Goal: Information Seeking & Learning: Find specific fact

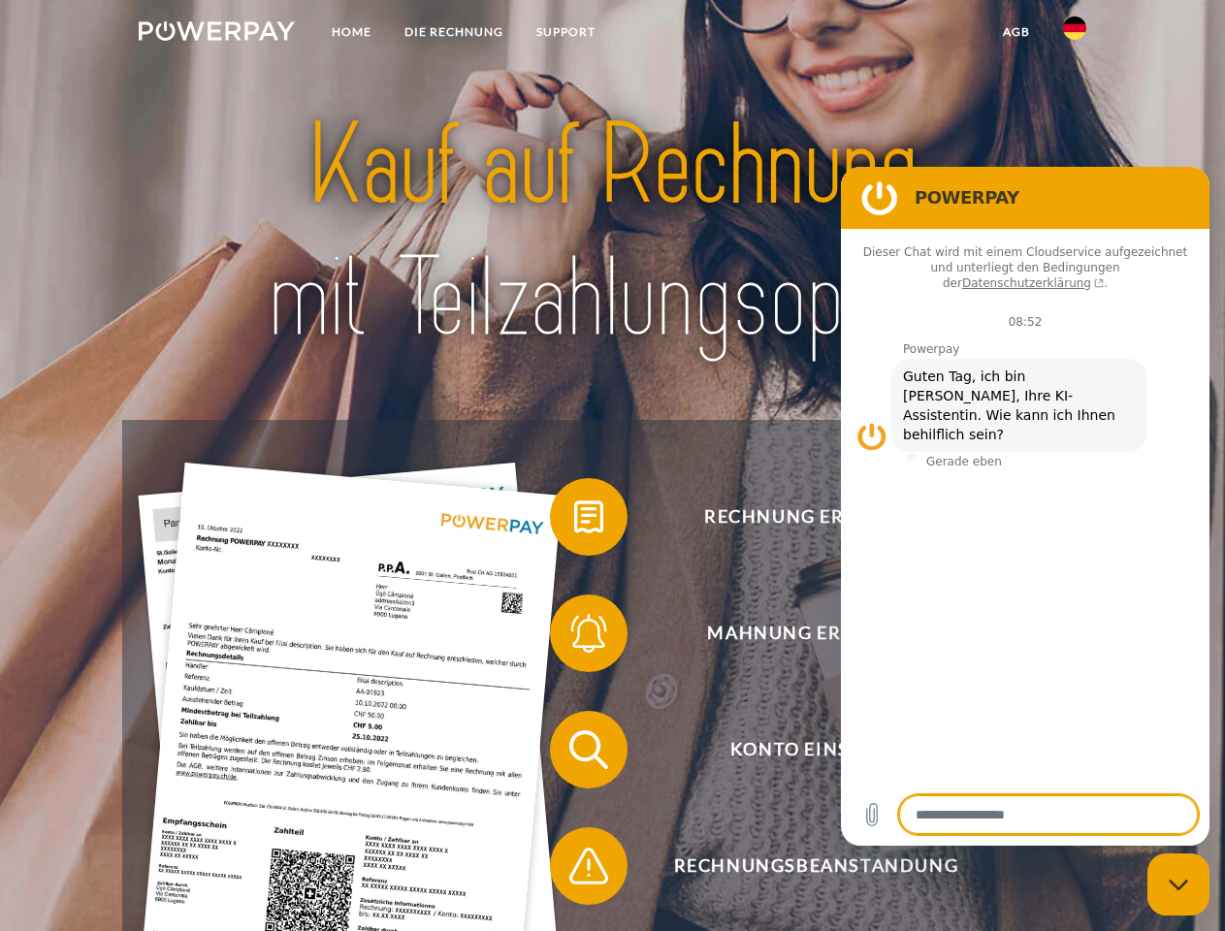
click at [216, 34] on img at bounding box center [217, 30] width 156 height 19
click at [1075, 34] on img at bounding box center [1074, 27] width 23 height 23
click at [1015, 32] on link "agb" at bounding box center [1016, 32] width 60 height 35
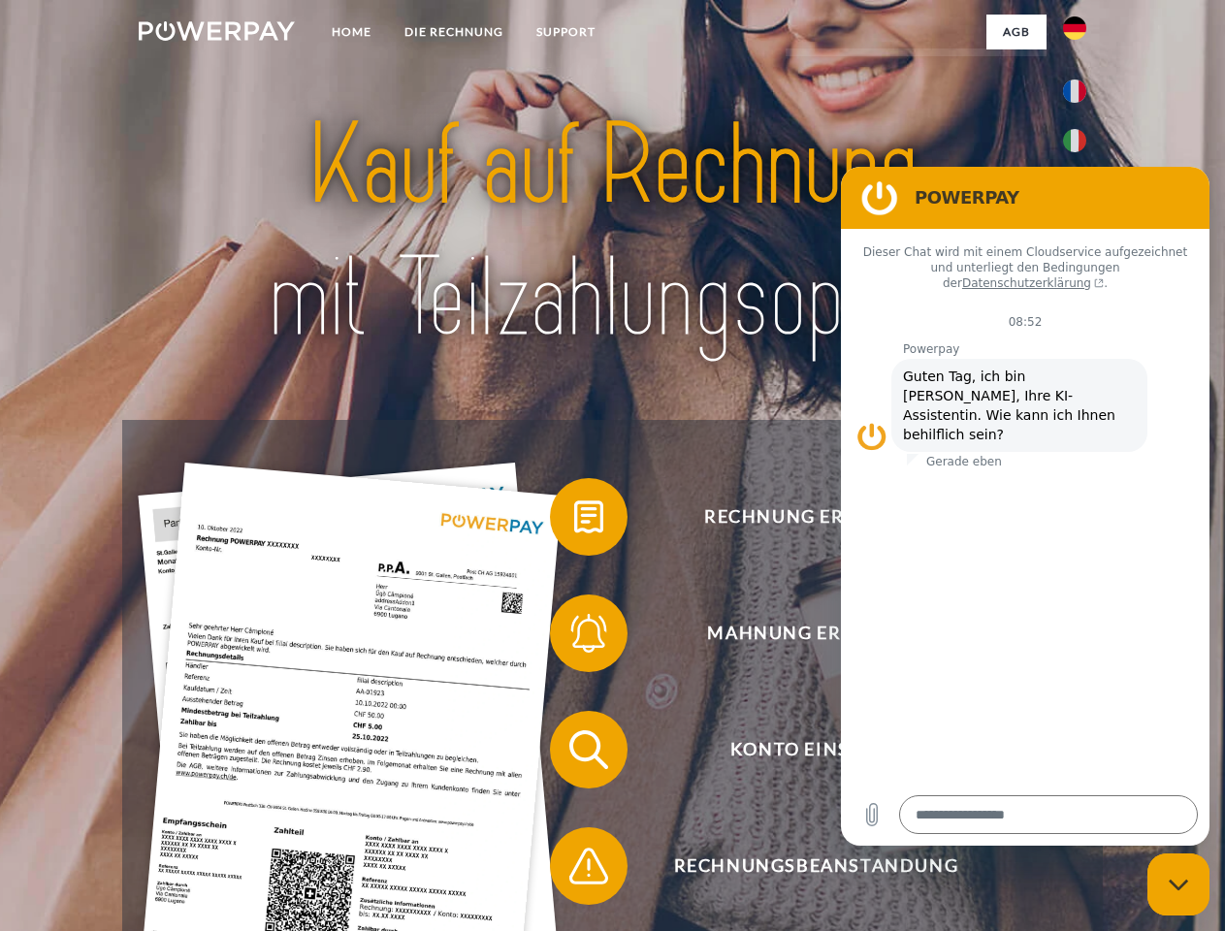
click at [574, 521] on span at bounding box center [559, 516] width 97 height 97
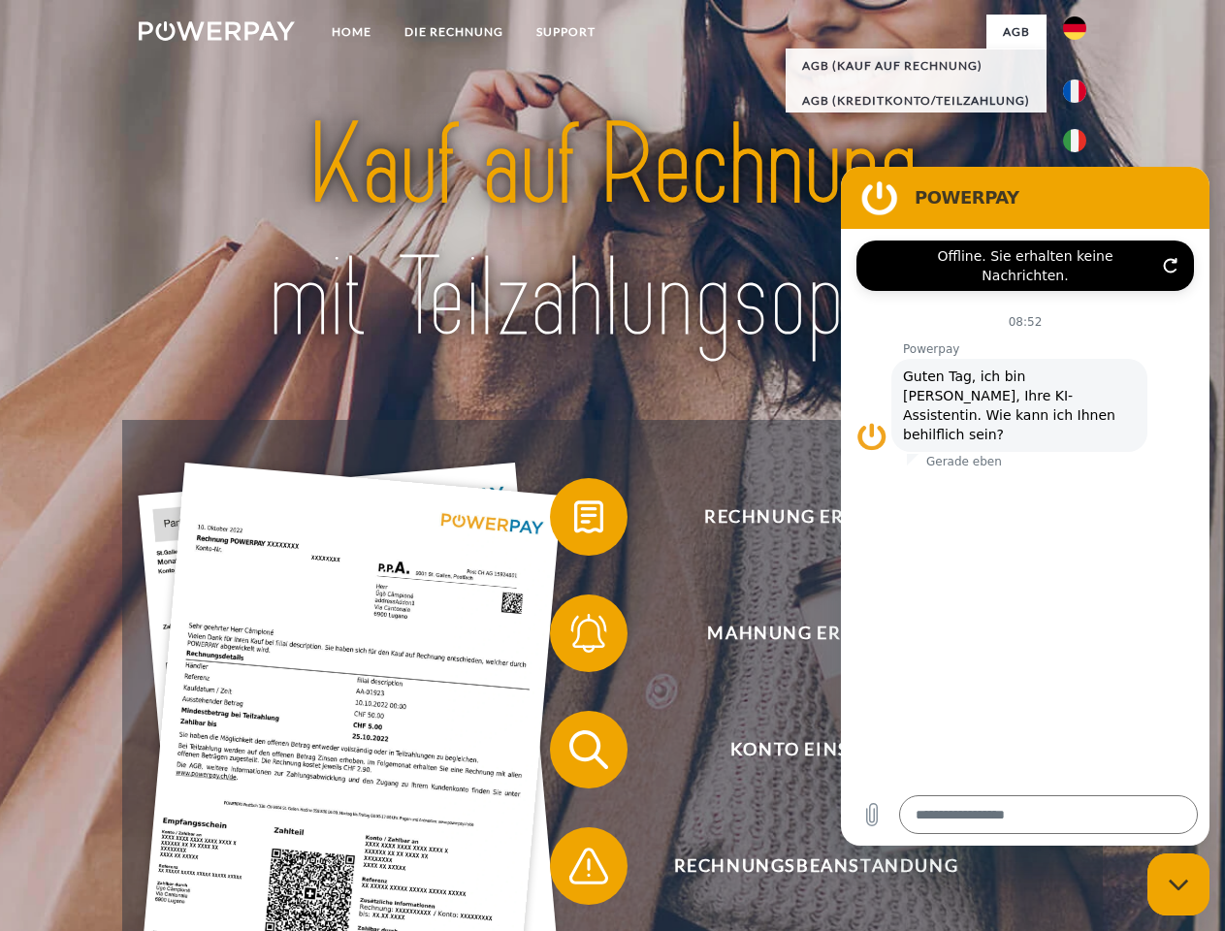
click at [574, 637] on div "Rechnung erhalten? Mahnung erhalten? Konto einsehen" at bounding box center [612, 808] width 980 height 776
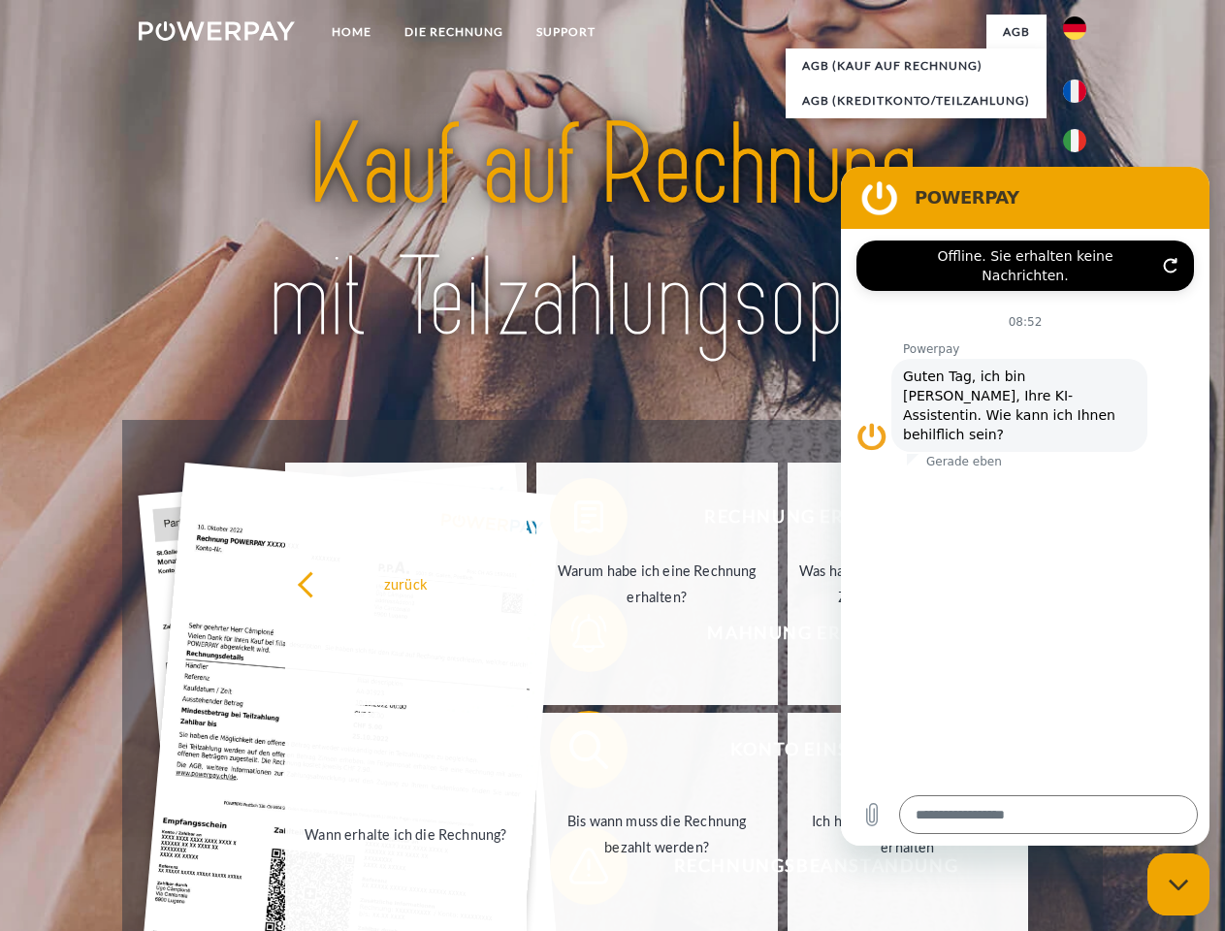
click at [574, 754] on link "Bis wann muss die Rechnung bezahlt werden?" at bounding box center [656, 834] width 241 height 242
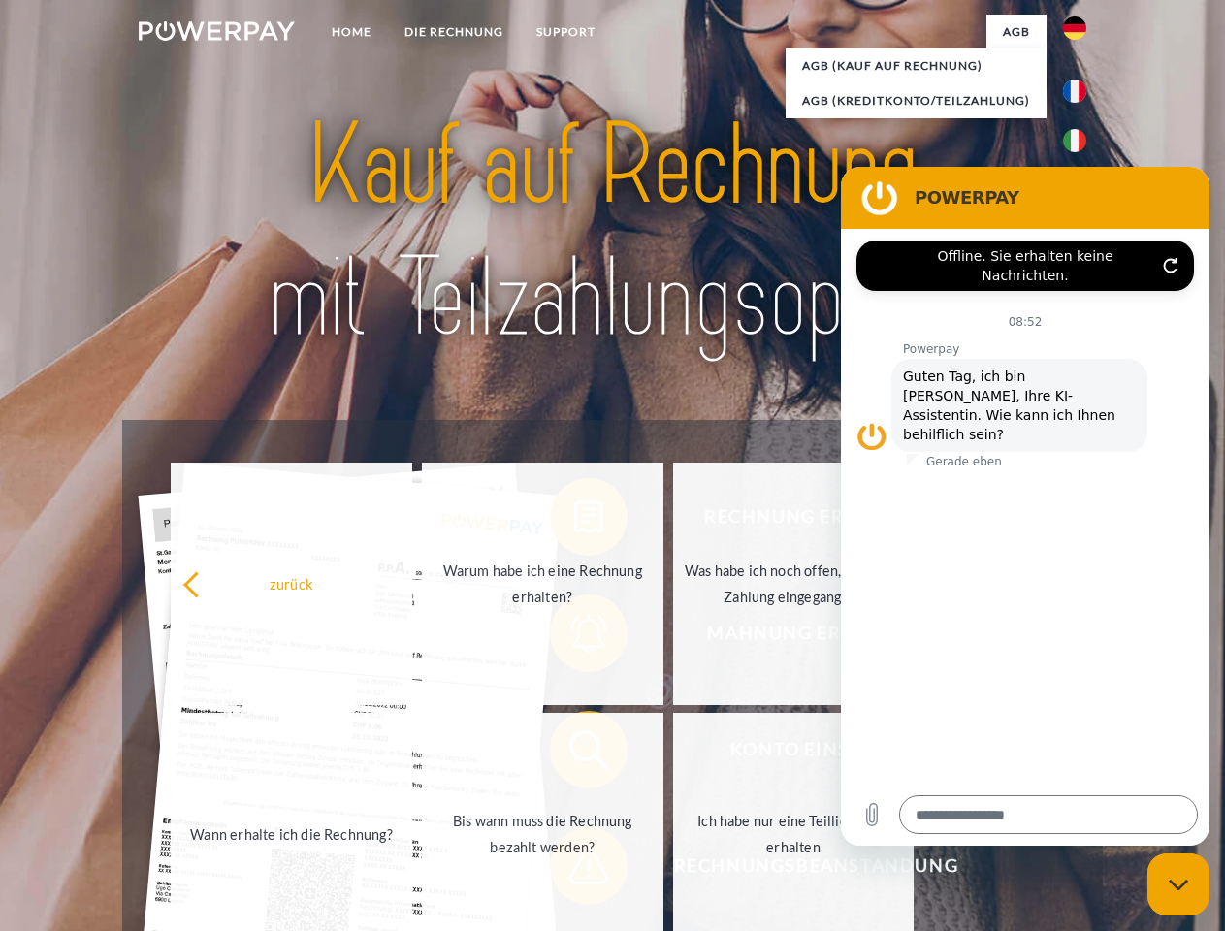
click at [574, 870] on span at bounding box center [559, 866] width 97 height 97
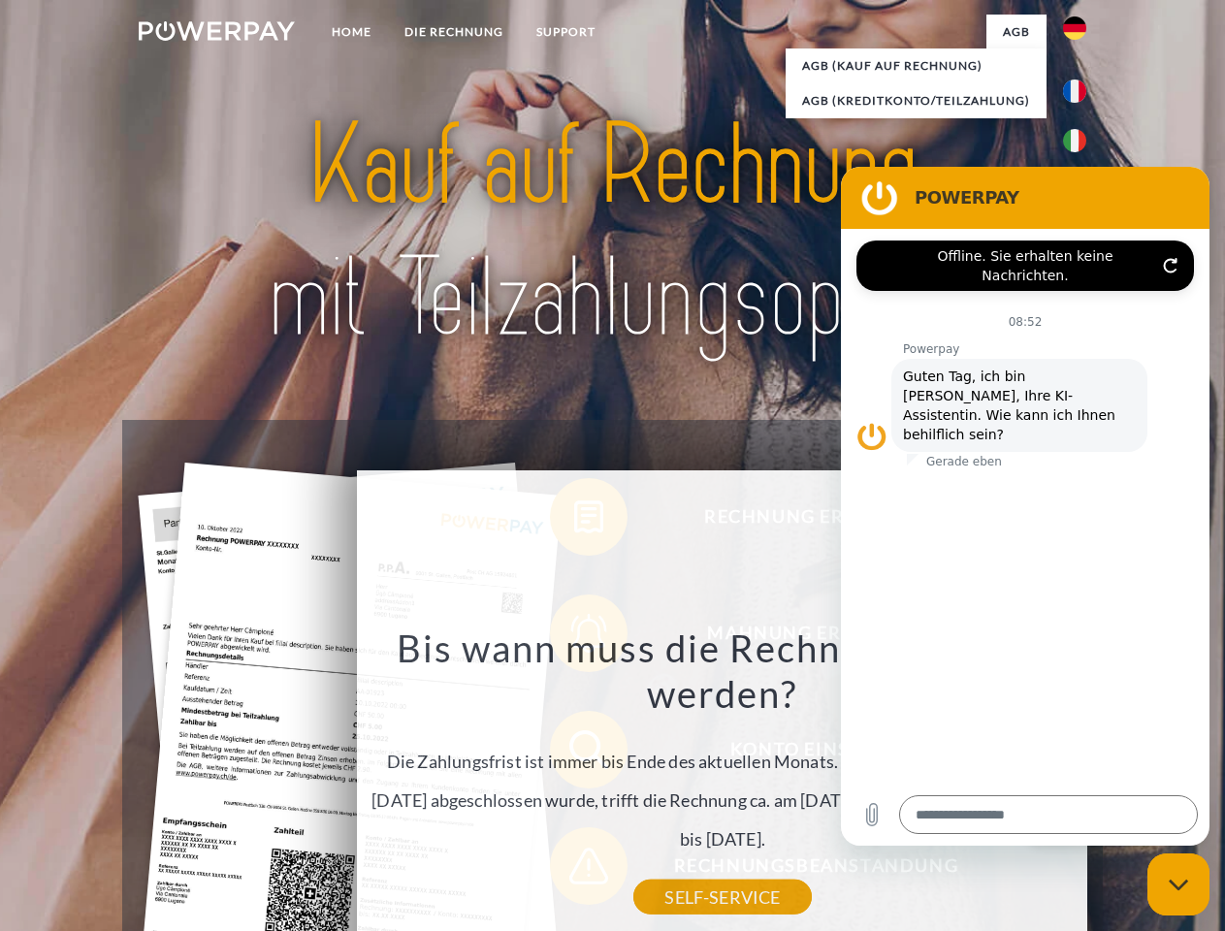
click at [1178, 884] on icon "Messaging-Fenster schließen" at bounding box center [1179, 885] width 20 height 13
type textarea "*"
